Goal: Information Seeking & Learning: Find specific fact

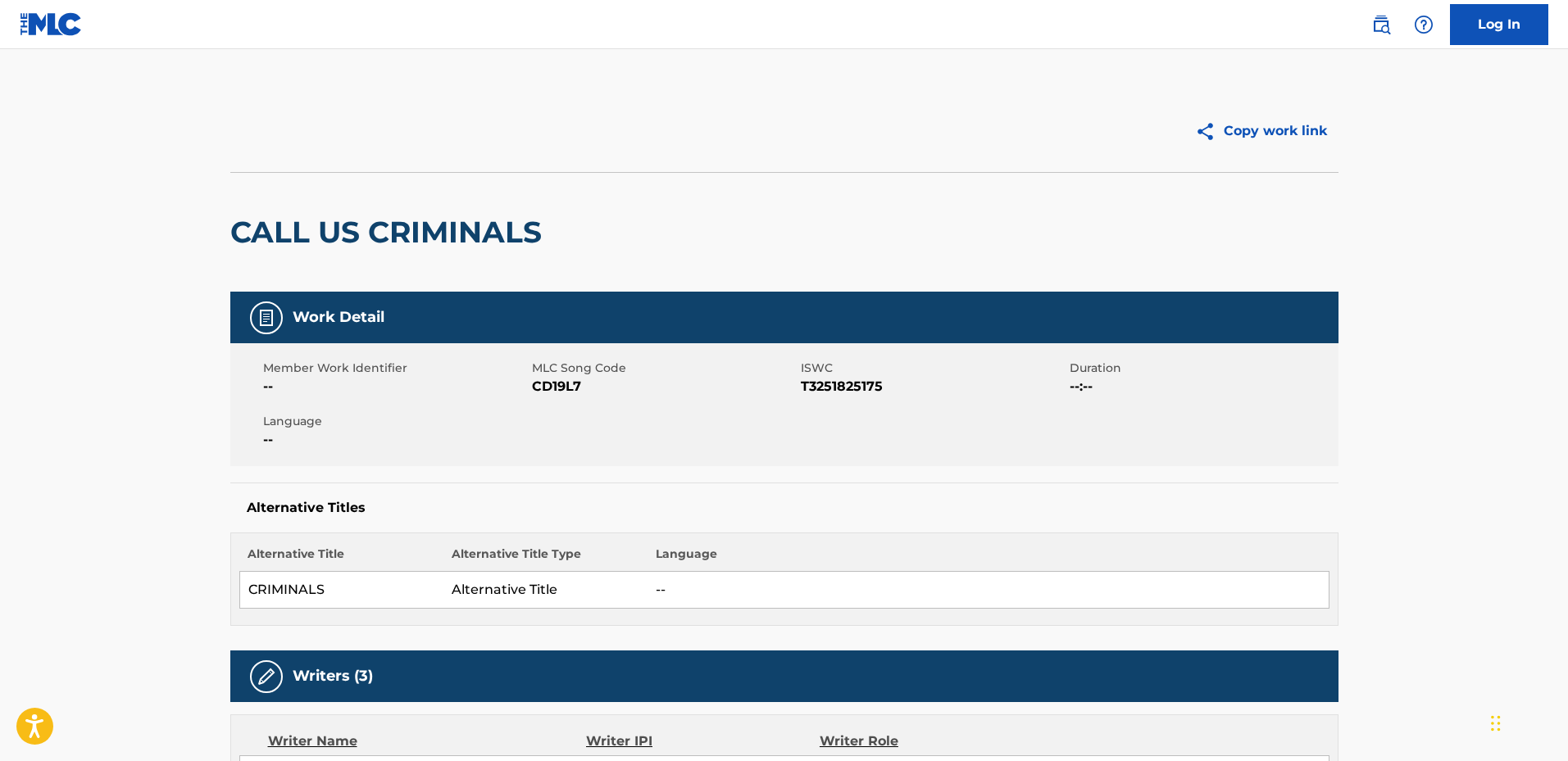
click at [1380, 18] on img at bounding box center [1381, 25] width 20 height 20
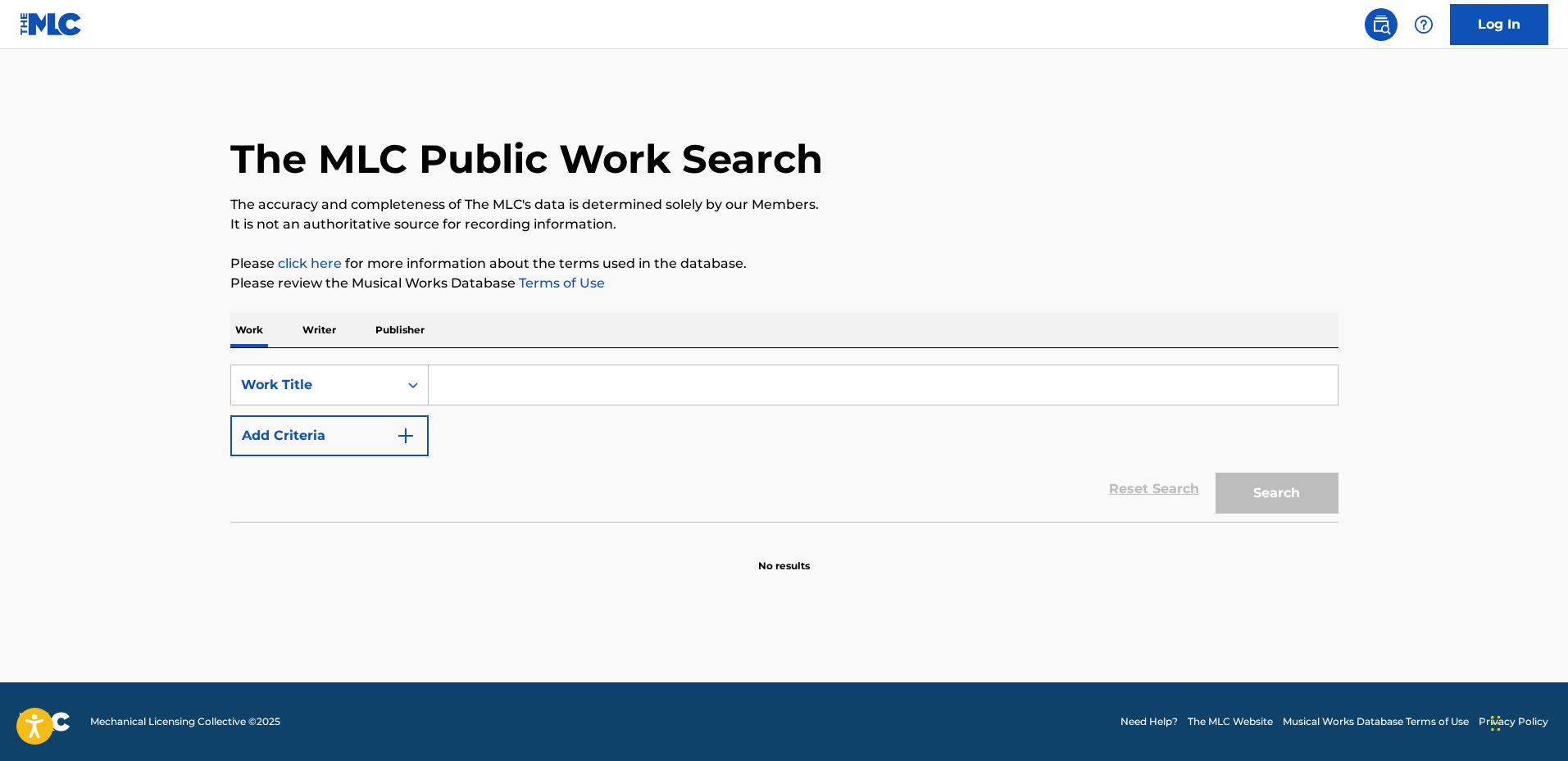
click at [544, 386] on input "Search Form" at bounding box center [883, 385] width 909 height 39
paste input "UNHOLY WAR"
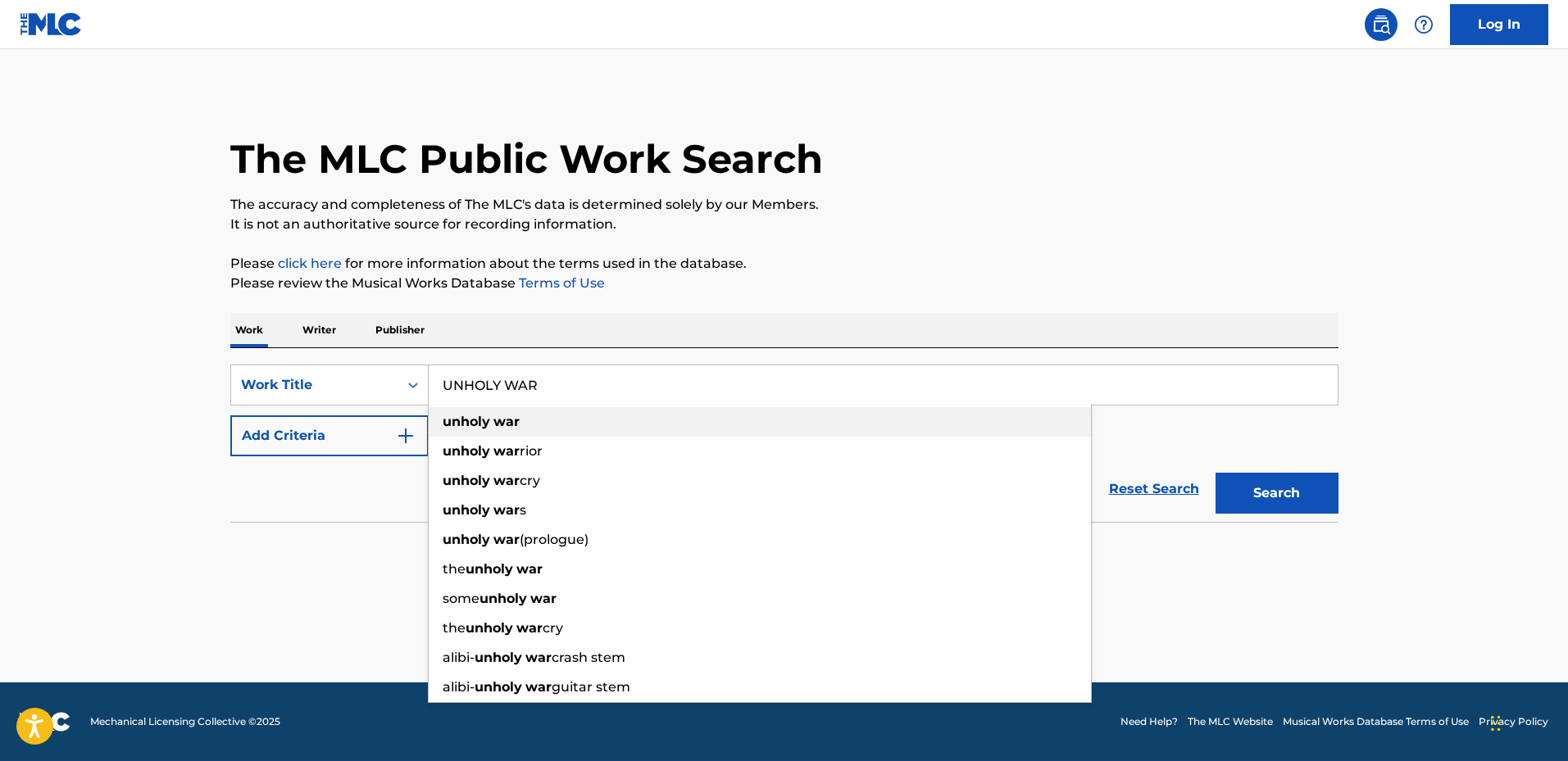
click at [472, 432] on div "unholy war" at bounding box center [759, 422] width 662 height 29
type input "unholy war"
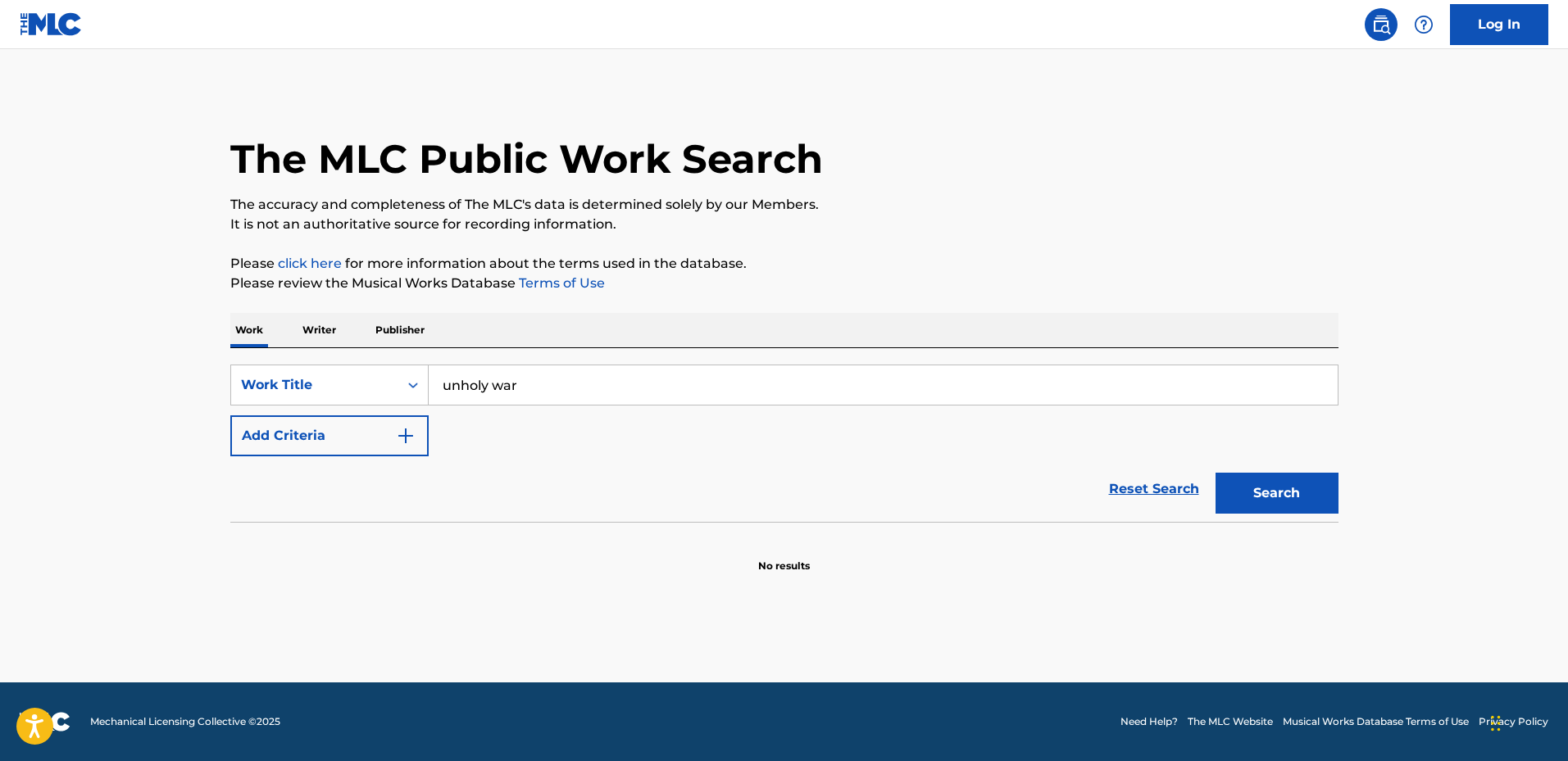
click at [1251, 476] on button "Search" at bounding box center [1276, 493] width 123 height 41
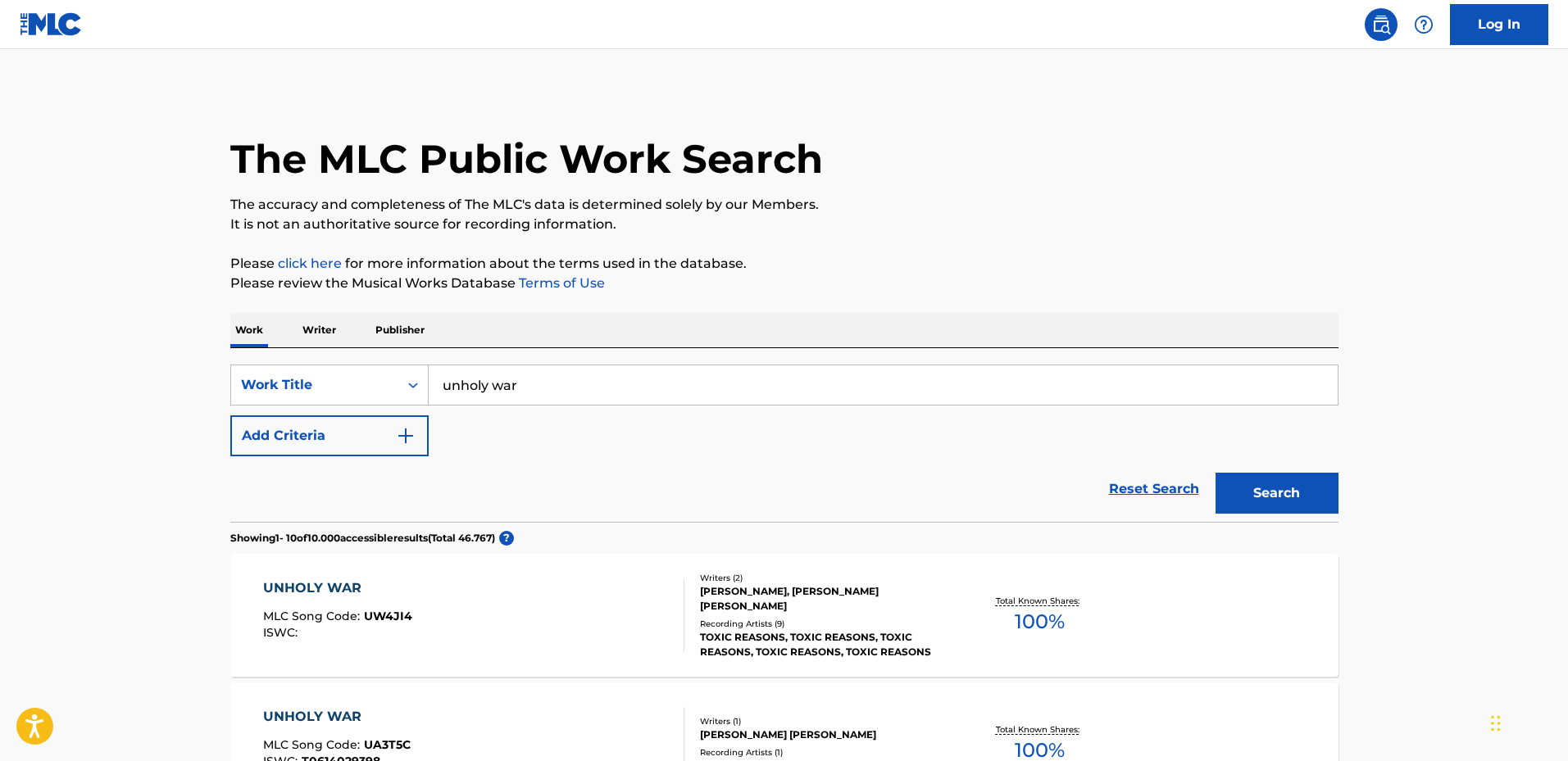
click at [405, 434] on img "Search Form" at bounding box center [406, 436] width 20 height 20
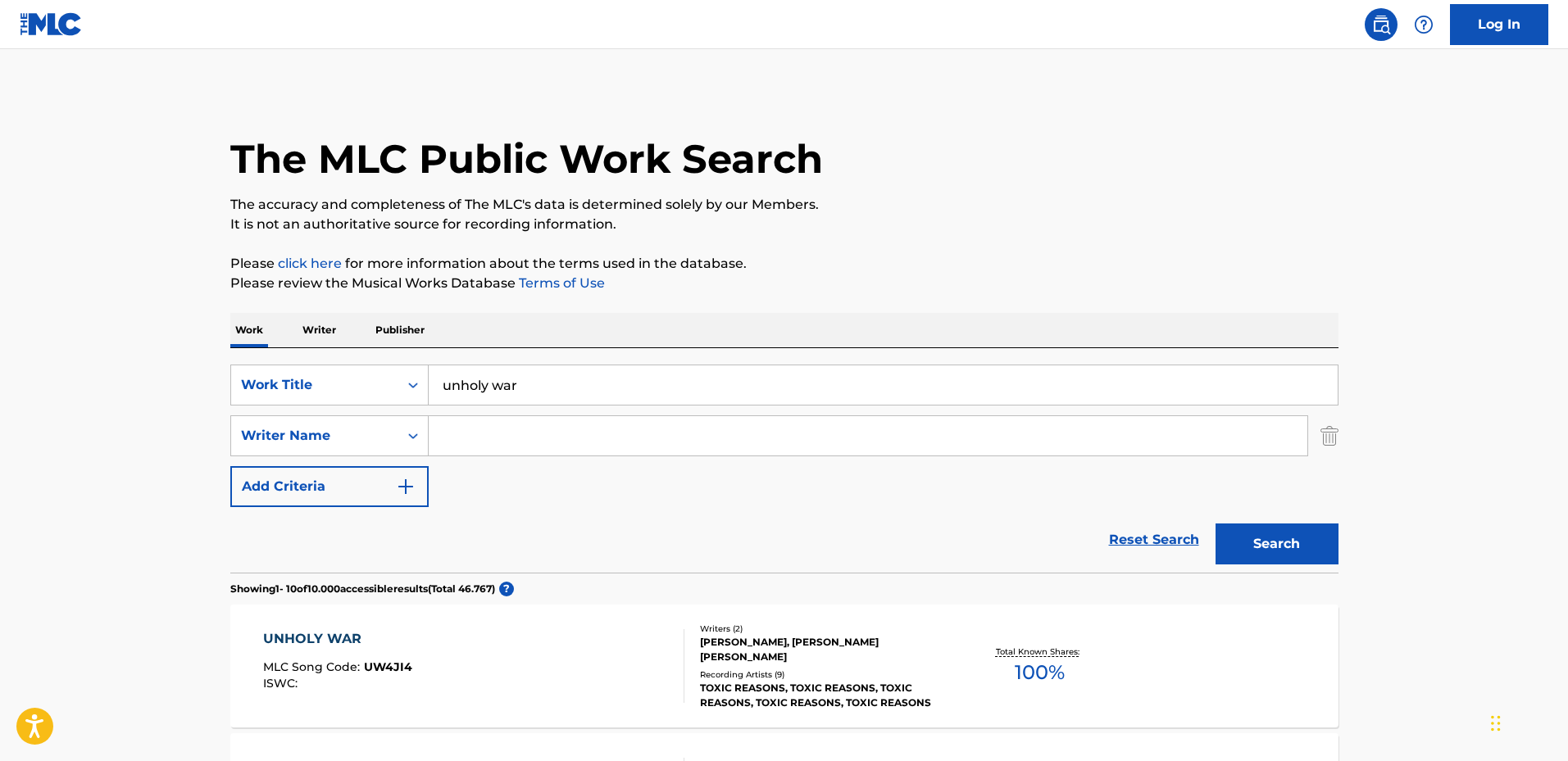
click at [528, 440] on input "Search Form" at bounding box center [868, 435] width 879 height 39
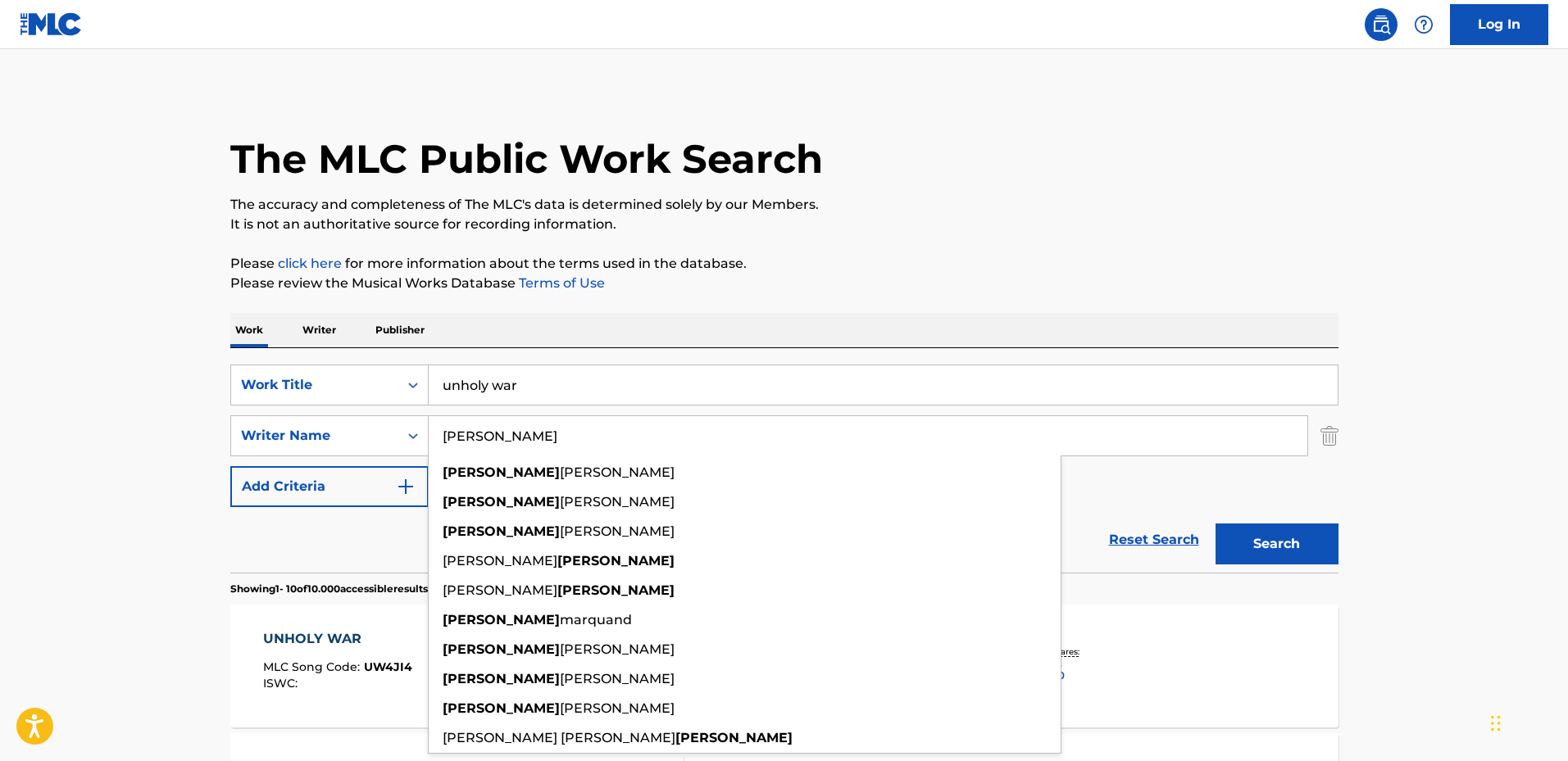
type input "[PERSON_NAME]"
click at [1275, 532] on button "Search" at bounding box center [1276, 544] width 123 height 41
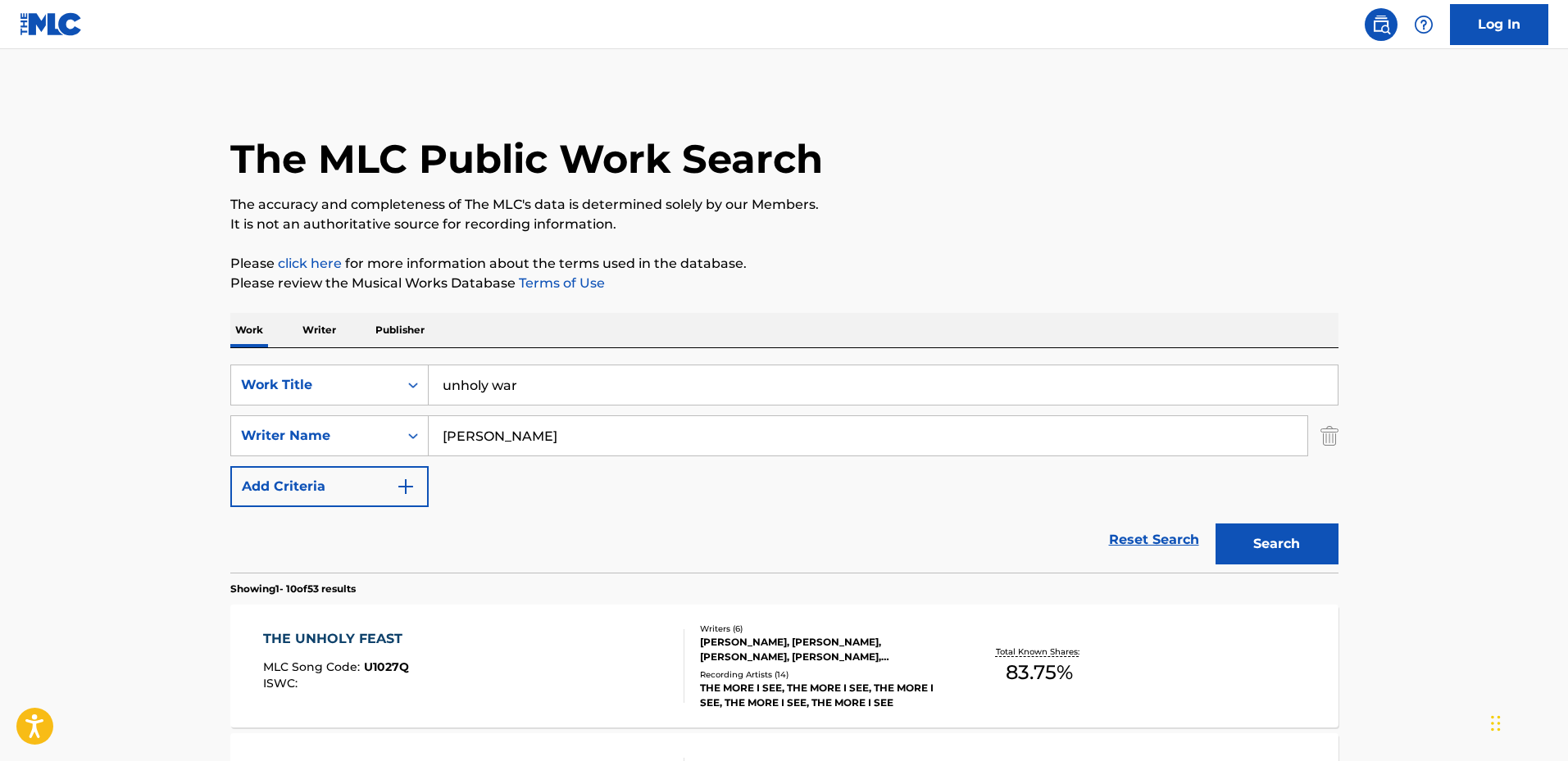
drag, startPoint x: 449, startPoint y: 439, endPoint x: 439, endPoint y: 447, distance: 12.8
click at [444, 447] on input "[PERSON_NAME]" at bounding box center [868, 435] width 879 height 39
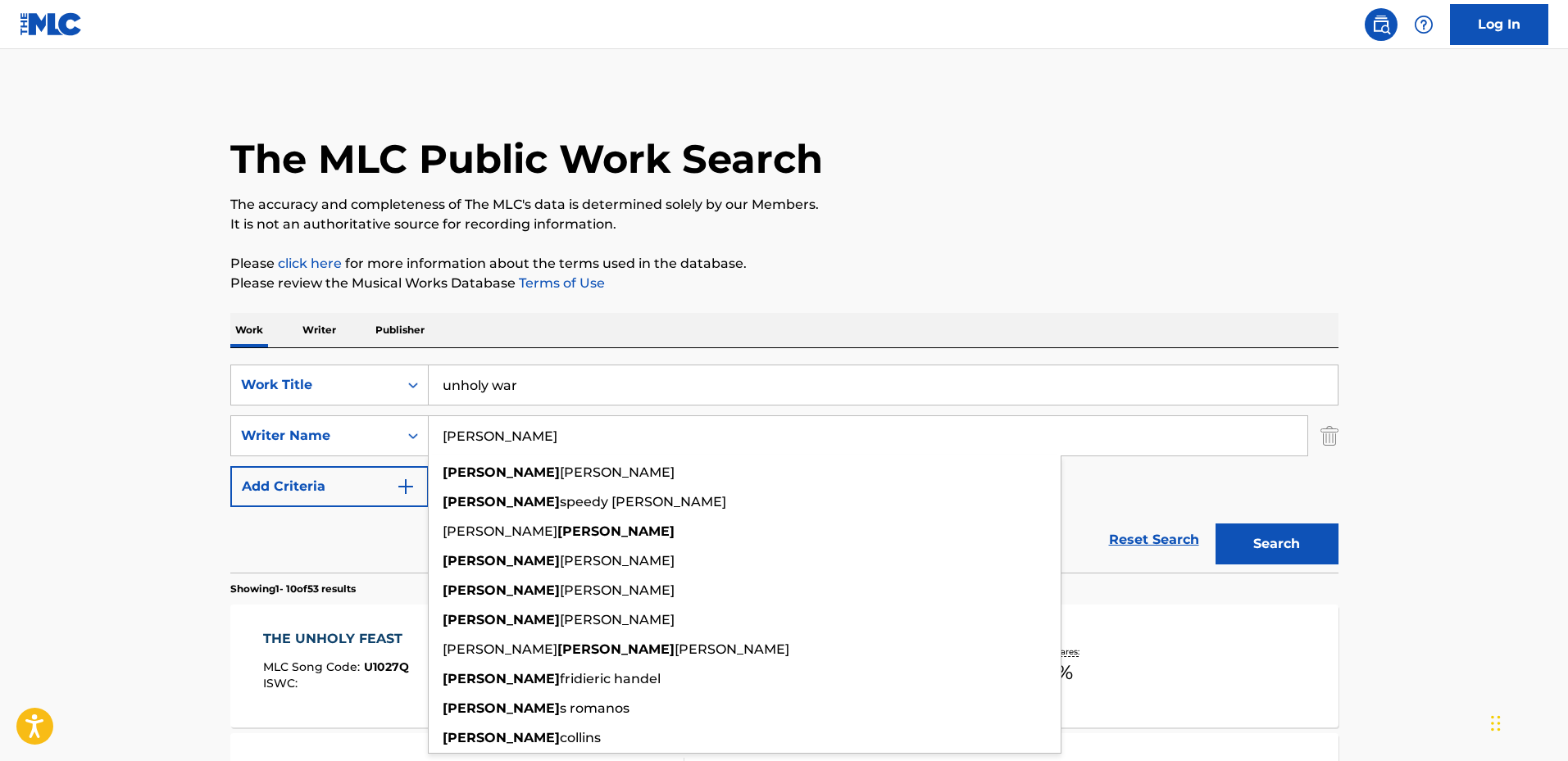
type input "[PERSON_NAME]"
click at [1256, 538] on button "Search" at bounding box center [1276, 544] width 123 height 41
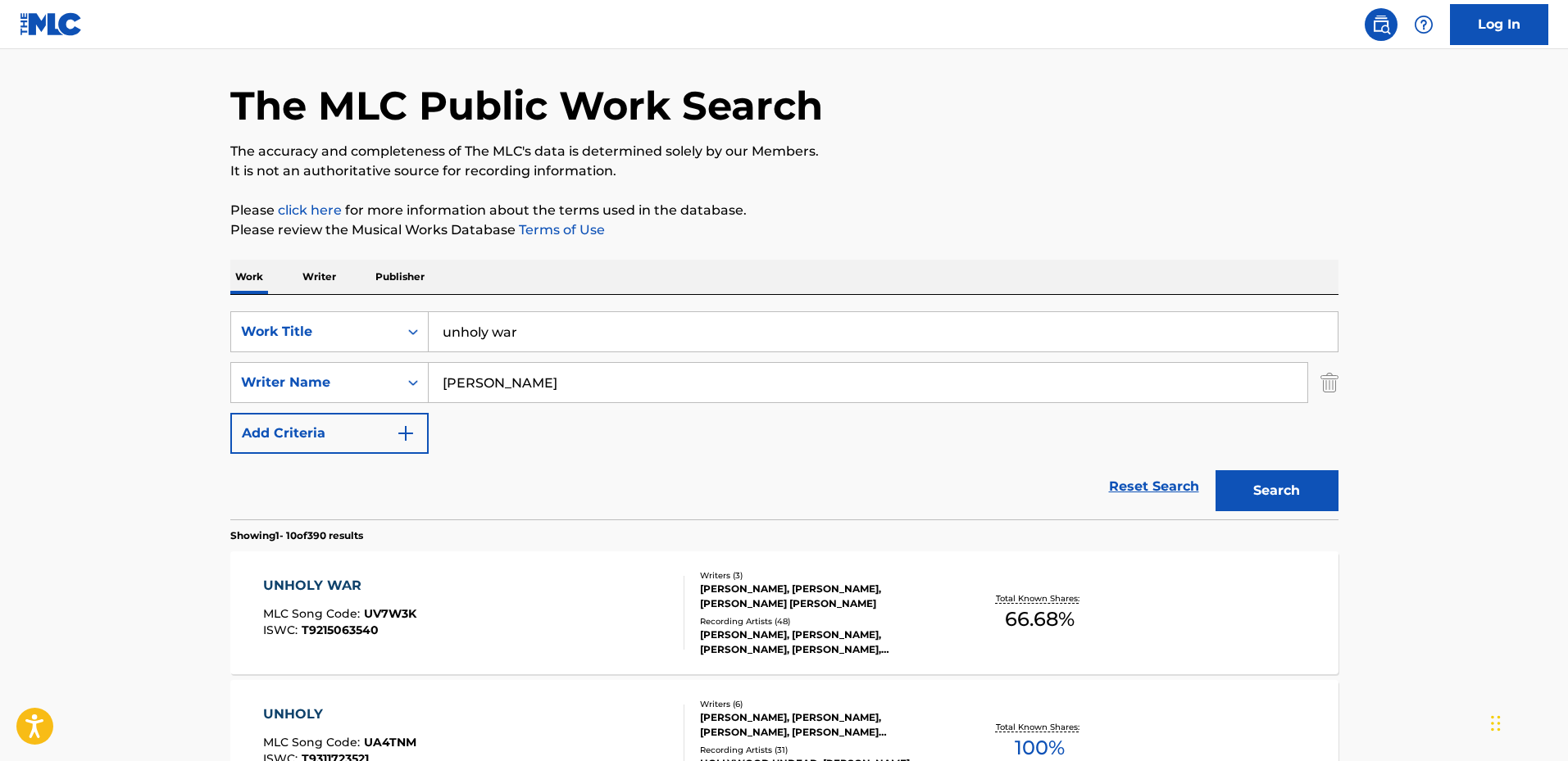
scroll to position [82, 0]
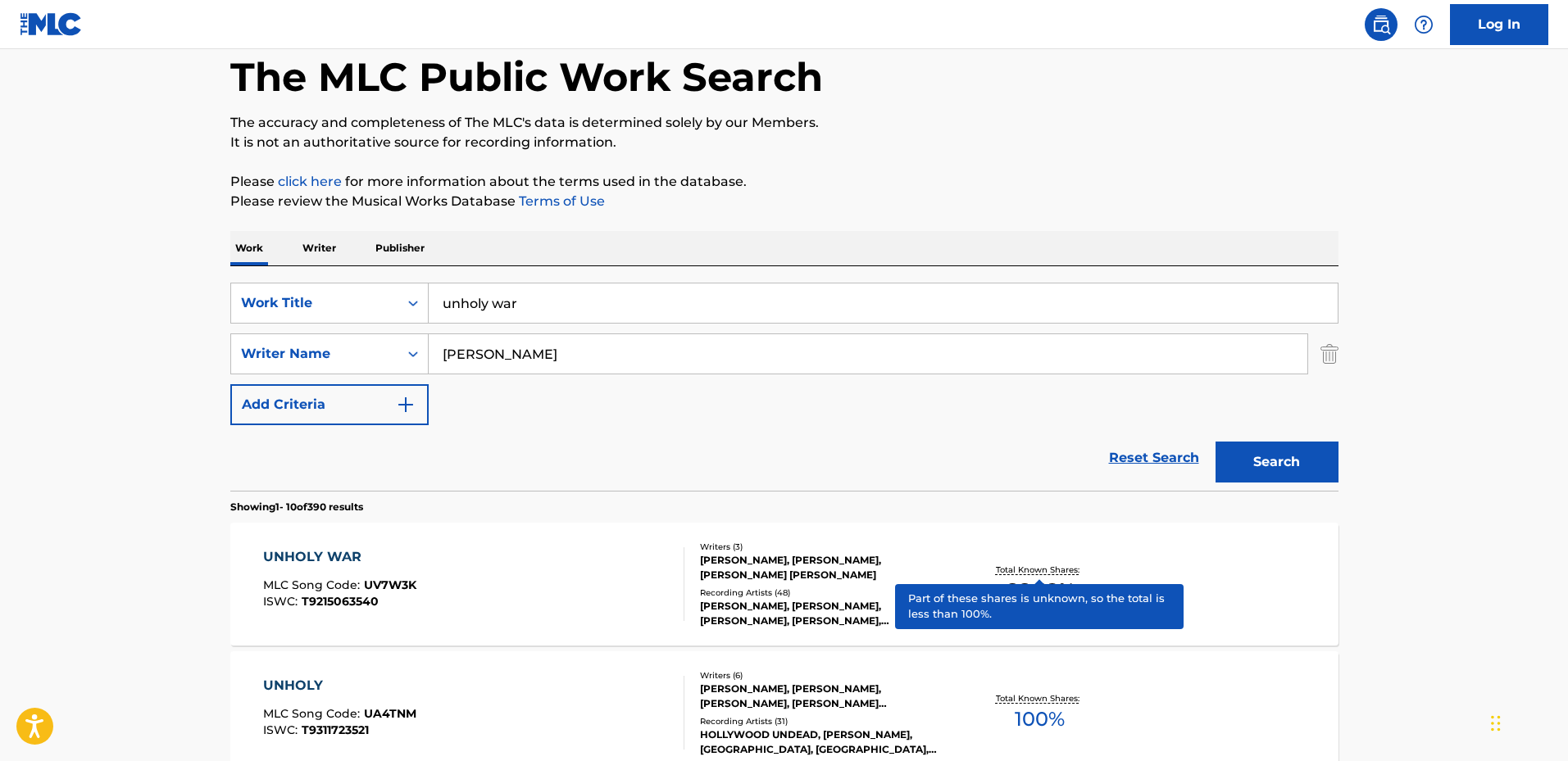
click at [1044, 571] on p "Total Known Shares:" at bounding box center [1039, 570] width 88 height 13
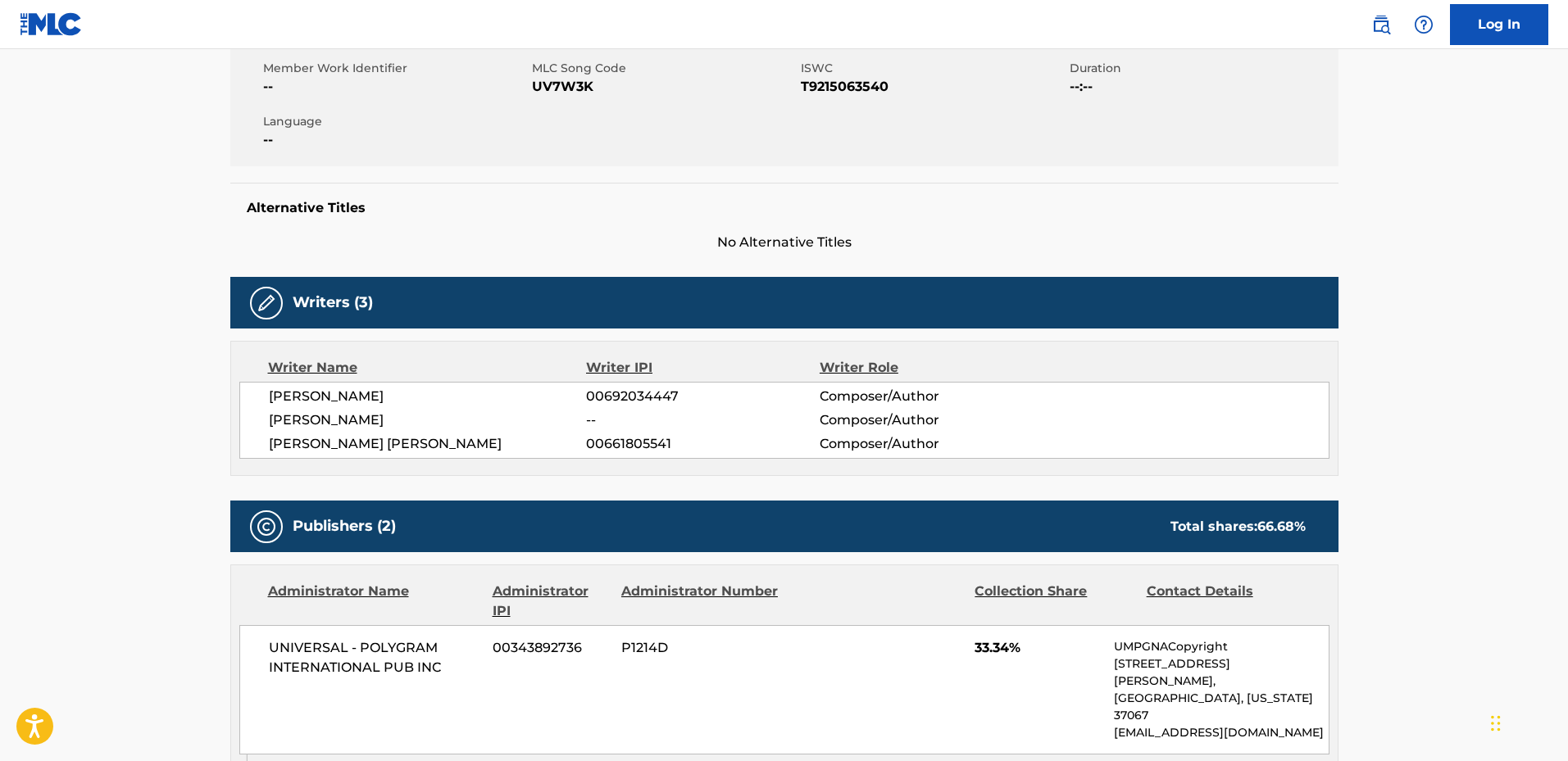
scroll to position [246, 0]
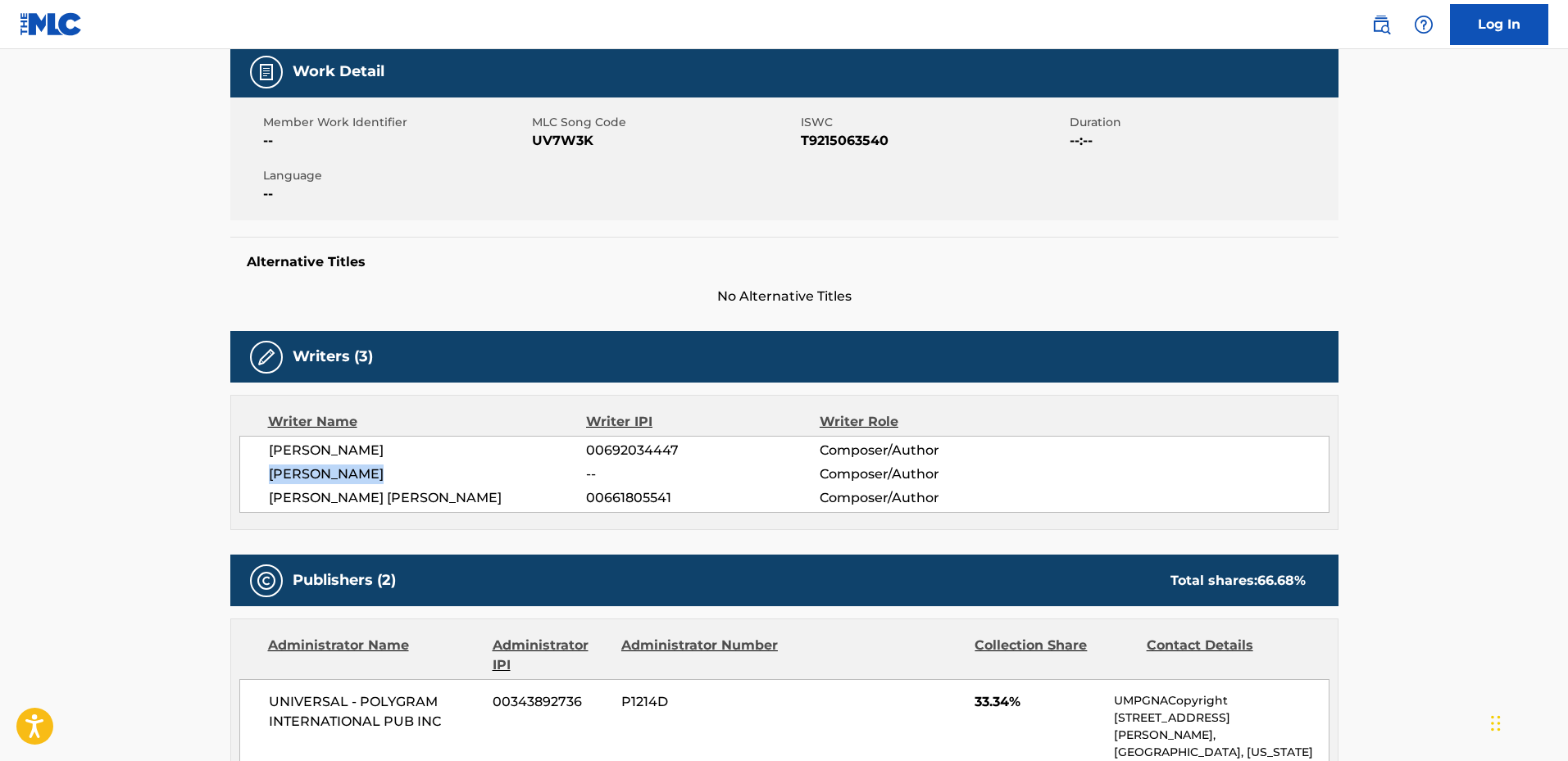
drag, startPoint x: 345, startPoint y: 469, endPoint x: 246, endPoint y: 469, distance: 99.0
click at [246, 469] on div "[PERSON_NAME] 00692034447 Composer/Author [PERSON_NAME] -- Composer/Author [PER…" at bounding box center [784, 474] width 1090 height 77
copy span "[PERSON_NAME]"
